Goal: Task Accomplishment & Management: Complete application form

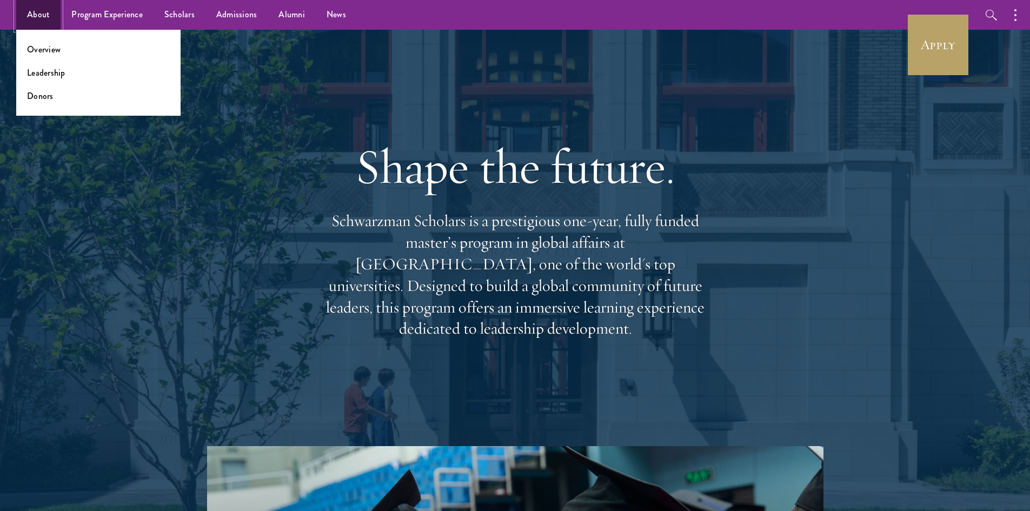
click at [46, 10] on link "About" at bounding box center [38, 15] width 44 height 30
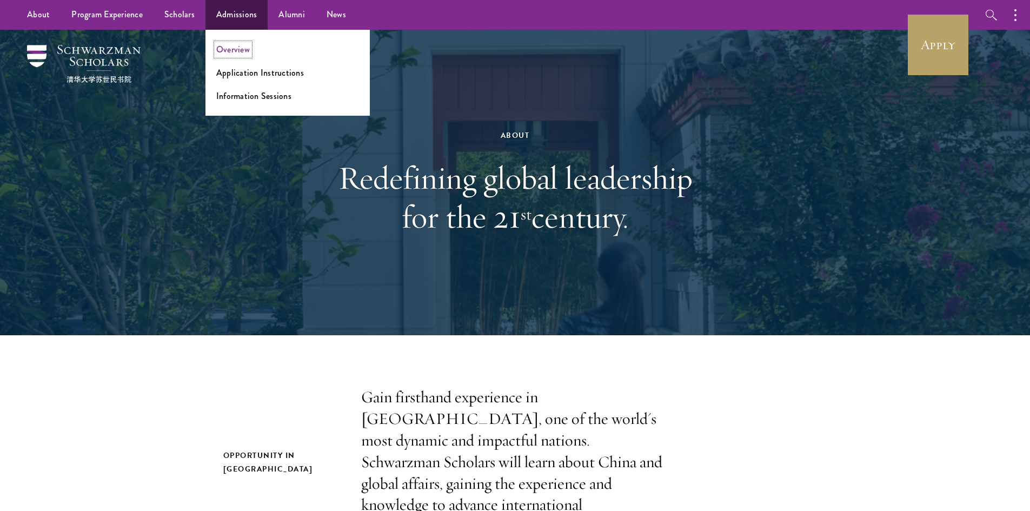
click at [244, 46] on link "Overview" at bounding box center [233, 49] width 34 height 12
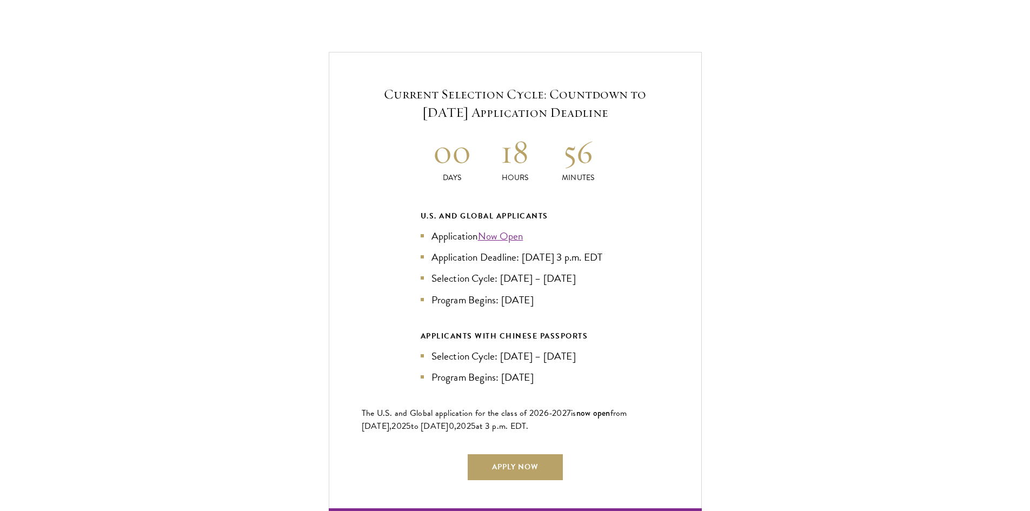
scroll to position [2295, 0]
click at [501, 468] on link "Apply Now" at bounding box center [515, 466] width 95 height 26
